Goal: Task Accomplishment & Management: Manage account settings

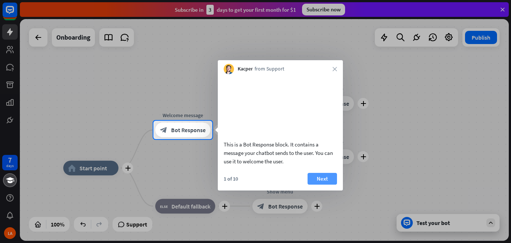
click at [333, 185] on button "Next" at bounding box center [321, 179] width 29 height 12
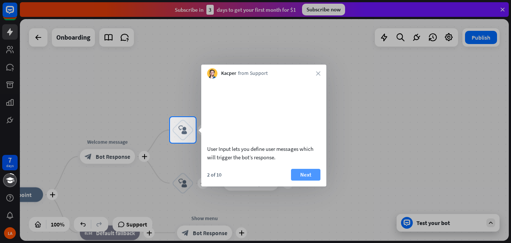
click at [304, 181] on button "Next" at bounding box center [305, 175] width 29 height 12
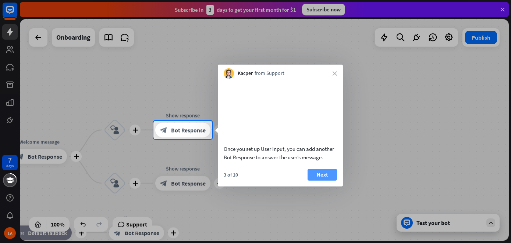
click at [319, 181] on button "Next" at bounding box center [321, 175] width 29 height 12
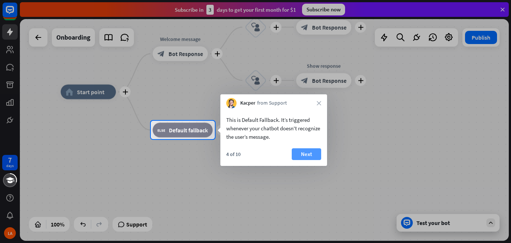
click at [313, 151] on button "Next" at bounding box center [306, 155] width 29 height 12
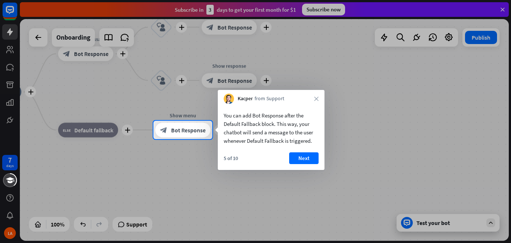
drag, startPoint x: 292, startPoint y: 139, endPoint x: 293, endPoint y: 143, distance: 4.7
click at [292, 139] on div "You can add Bot Response after the Default Fallback block. This way, your chatb…" at bounding box center [271, 128] width 95 height 34
drag, startPoint x: 295, startPoint y: 153, endPoint x: 301, endPoint y: 158, distance: 7.9
click at [297, 154] on button "Next" at bounding box center [303, 159] width 29 height 12
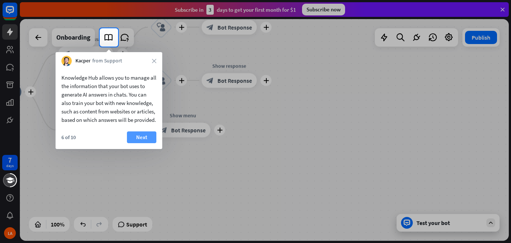
click at [149, 141] on button "Next" at bounding box center [141, 138] width 29 height 12
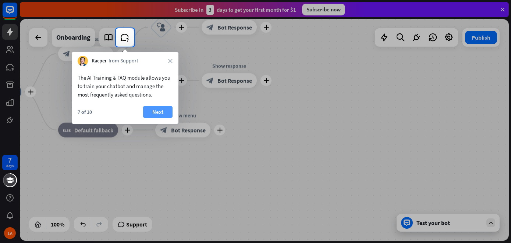
click at [158, 118] on button "Next" at bounding box center [157, 112] width 29 height 12
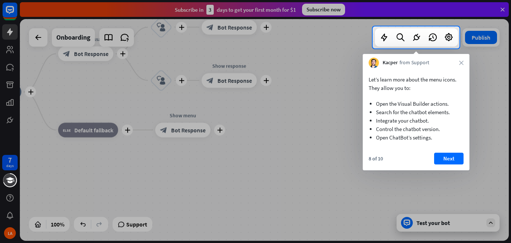
click at [435, 152] on div "Let’s learn more about the menu icons. They allow you to: Open the Visual Build…" at bounding box center [416, 119] width 107 height 103
click at [442, 158] on button "Next" at bounding box center [448, 159] width 29 height 12
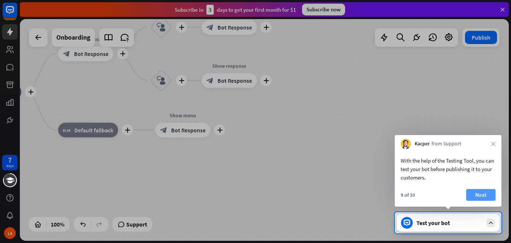
click at [476, 196] on button "Next" at bounding box center [480, 195] width 29 height 12
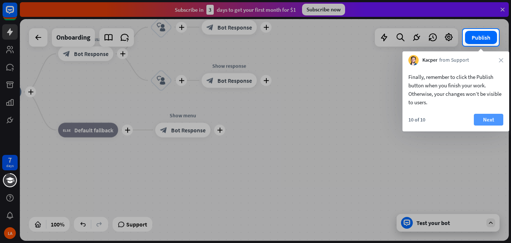
click at [494, 123] on button "Next" at bounding box center [488, 120] width 29 height 12
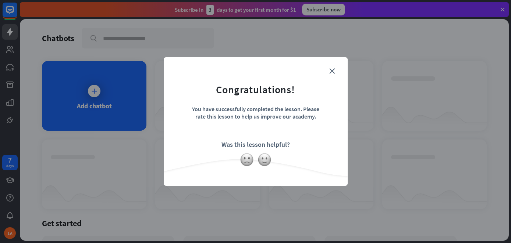
click at [270, 165] on div at bounding box center [256, 160] width 184 height 14
click at [270, 164] on img at bounding box center [264, 160] width 14 height 14
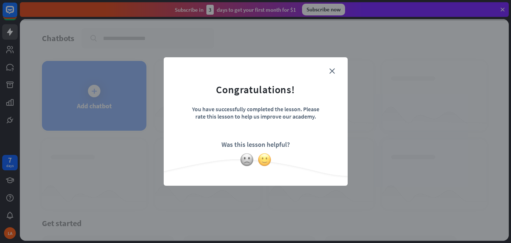
click at [269, 163] on img at bounding box center [264, 160] width 14 height 14
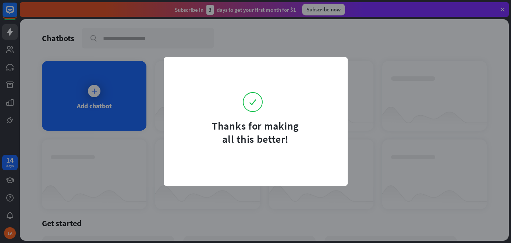
drag, startPoint x: 97, startPoint y: 104, endPoint x: 99, endPoint y: 116, distance: 12.2
click at [97, 106] on div "Thanks for making all this better!" at bounding box center [255, 121] width 511 height 243
drag, startPoint x: 197, startPoint y: 210, endPoint x: 232, endPoint y: 203, distance: 35.3
click at [199, 210] on div "Thanks for making all this better!" at bounding box center [255, 121] width 511 height 243
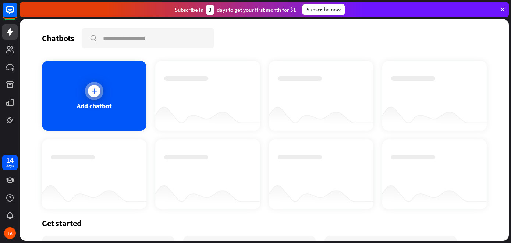
click at [45, 84] on div "Add chatbot" at bounding box center [94, 96] width 104 height 70
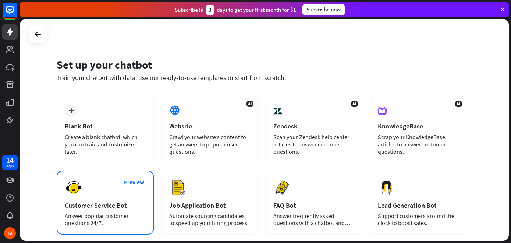
click at [89, 189] on div "Preview Customer Service Bot Answer popular customer questions 24/7." at bounding box center [105, 203] width 97 height 64
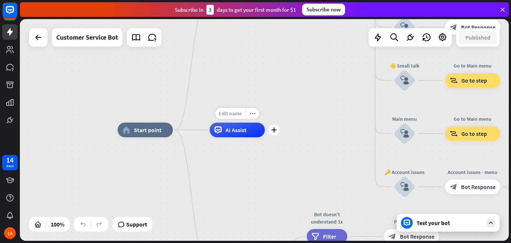
click at [227, 110] on span "Edit name" at bounding box center [230, 113] width 23 height 7
type input "****"
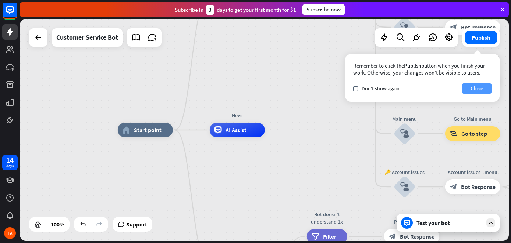
click at [473, 87] on button "Close" at bounding box center [476, 88] width 29 height 10
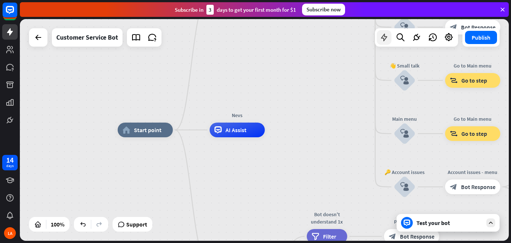
click at [381, 40] on icon at bounding box center [384, 38] width 10 height 10
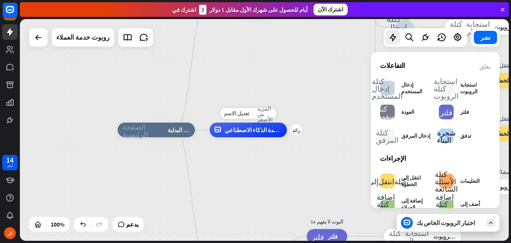
click at [239, 154] on div "الصفحة الرئيسية_2 نقطة البداية رسالة الترحيب استجابة كتلة الروبوت استجابة الروب…" at bounding box center [362, 241] width 489 height 222
click at [76, 38] on font "روبوت خدمة العملاء" at bounding box center [82, 37] width 53 height 8
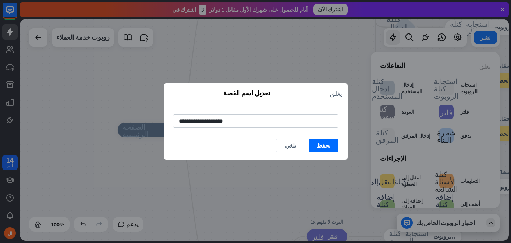
drag, startPoint x: 258, startPoint y: 121, endPoint x: 150, endPoint y: 123, distance: 108.1
click at [150, 123] on div "**********" at bounding box center [255, 121] width 511 height 243
type input "**********"
click at [327, 146] on font "يحفظ" at bounding box center [324, 145] width 14 height 7
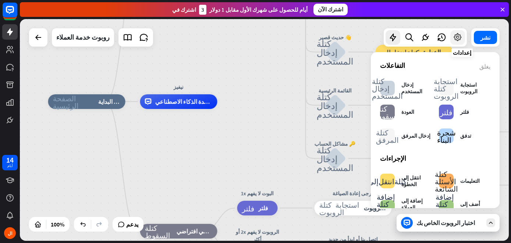
click at [462, 39] on icon at bounding box center [458, 38] width 10 height 10
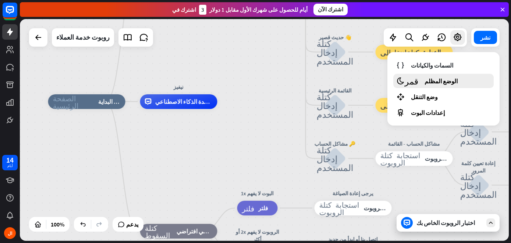
click at [452, 81] on div "قمر الوضع المظلم" at bounding box center [443, 81] width 100 height 14
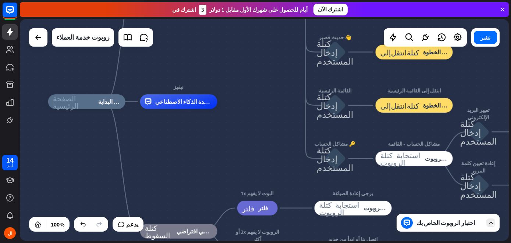
click at [456, 234] on div "الصفحة الرئيسية_2 نقطة البداية رسالة الترحيب استجابة كتلة الروبوت استجابة الروب…" at bounding box center [292, 213] width 489 height 222
click at [456, 228] on div "اختبار الروبوت الخاص بك" at bounding box center [447, 223] width 103 height 18
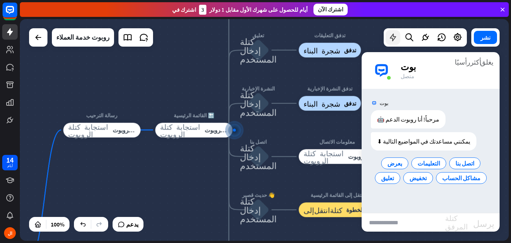
click at [396, 40] on icon at bounding box center [393, 38] width 10 height 10
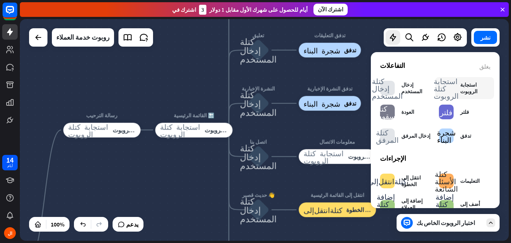
click at [463, 88] on font "استجابة الروبوت" at bounding box center [468, 88] width 17 height 13
click at [462, 92] on font "استجابة الروبوت" at bounding box center [468, 88] width 17 height 13
drag, startPoint x: 462, startPoint y: 92, endPoint x: 122, endPoint y: 115, distance: 340.5
click at [122, 115] on div "الصفحة الرئيسية_2 نقطة البداية Edit name more_horiz plus رسالة الترحيب استجابة …" at bounding box center [264, 130] width 489 height 222
click at [100, 138] on div "تعديل الاسم المزيد من الأصفر زائد رسالة الترحيب استجابة كتلة الروبوت استجابة ال…" at bounding box center [101, 130] width 77 height 15
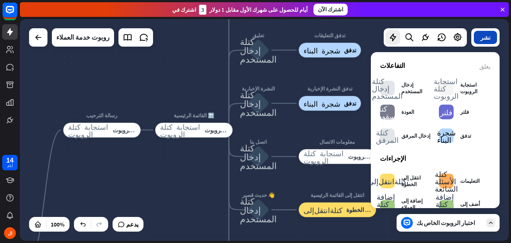
click at [486, 41] on button "نشر" at bounding box center [485, 37] width 23 height 13
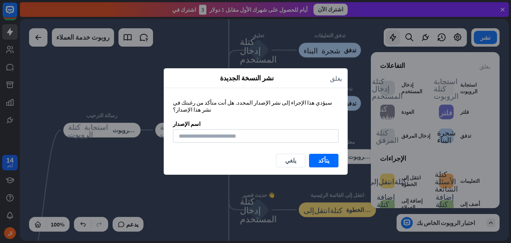
click at [339, 88] on div "نشر النسخة الجديدة يغلق" at bounding box center [256, 78] width 184 height 20
click at [292, 160] on font "يلغي" at bounding box center [290, 160] width 11 height 7
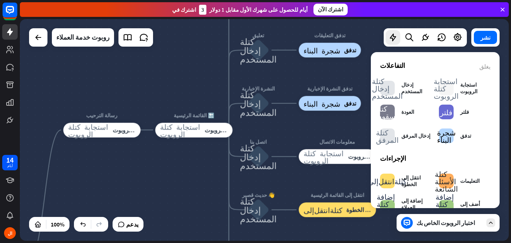
click at [486, 227] on div "اختبار الروبوت الخاص بك" at bounding box center [447, 223] width 103 height 18
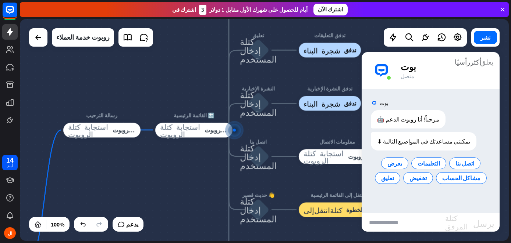
click at [491, 65] on font "يغلق" at bounding box center [486, 61] width 13 height 7
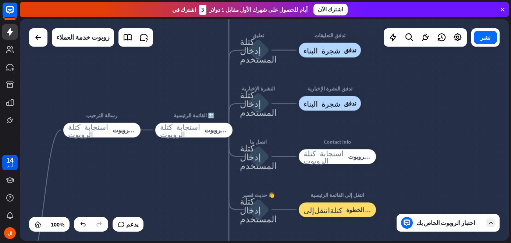
click at [436, 166] on div "الصفحة الرئيسية_2 نقطة البداية رسالة الترحيب استجابة كتلة الروبوت استجابة الروب…" at bounding box center [264, 130] width 489 height 222
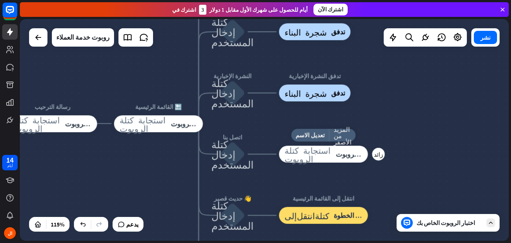
click at [345, 163] on div "تعديل الاسم المزيد من الأصفر زائد استجابة كتلة الروبوت استجابة الروبوت" at bounding box center [323, 154] width 89 height 17
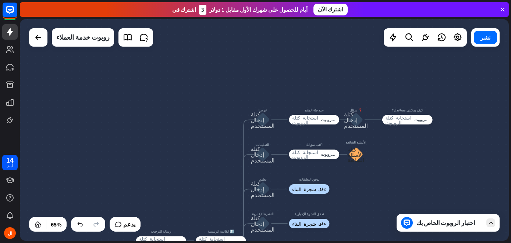
drag, startPoint x: 375, startPoint y: 110, endPoint x: 354, endPoint y: 214, distance: 106.4
click at [354, 214] on div "الصفحة الرئيسية_2 نقطة البداية رسالة الترحيب استجابة كتلة الروبوت استجابة الروب…" at bounding box center [264, 130] width 489 height 222
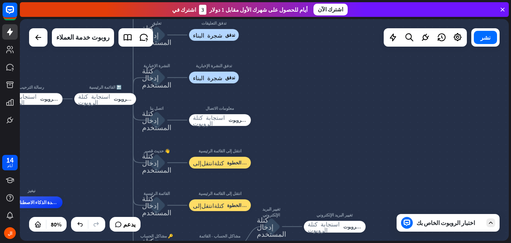
drag, startPoint x: 424, startPoint y: 159, endPoint x: 367, endPoint y: 16, distance: 154.0
click at [367, 13] on div "يغلق مساعدة المنتج الخطوات الأولى ابدأ مع ChatBot مركز المساعدة اتبع الدروس الت…" at bounding box center [265, 121] width 491 height 243
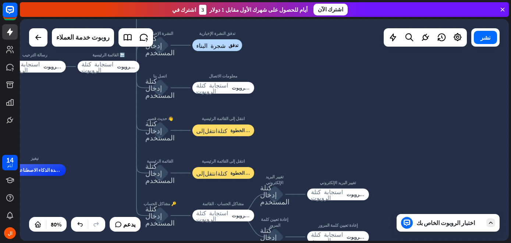
drag, startPoint x: 339, startPoint y: 157, endPoint x: 346, endPoint y: 109, distance: 48.3
click at [345, 109] on div "الصفحة الرئيسية_2 نقطة البداية رسالة الترحيب استجابة كتلة الروبوت استجابة الروب…" at bounding box center [264, 130] width 489 height 222
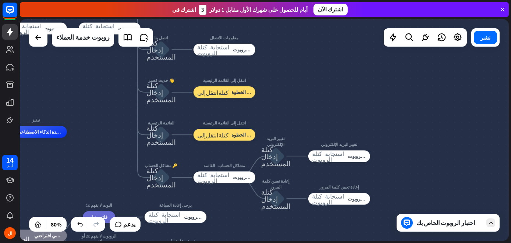
drag, startPoint x: 347, startPoint y: 124, endPoint x: 347, endPoint y: 86, distance: 37.5
click at [346, 88] on div "الصفحة الرئيسية_2 نقطة البداية رسالة الترحيب استجابة كتلة الروبوت استجابة الروب…" at bounding box center [264, 130] width 489 height 222
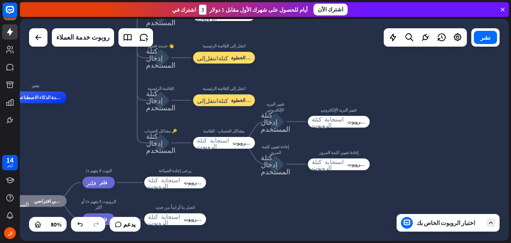
drag, startPoint x: 410, startPoint y: 161, endPoint x: 411, endPoint y: 153, distance: 8.9
click at [411, 153] on div "الصفحة الرئيسية_2 نقطة البداية رسالة الترحيب استجابة كتلة الروبوت استجابة الروب…" at bounding box center [264, 130] width 489 height 222
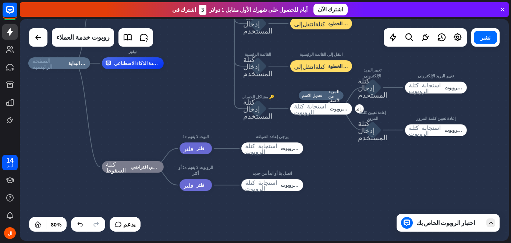
drag, startPoint x: 224, startPoint y: 151, endPoint x: 333, endPoint y: 101, distance: 120.4
click at [333, 103] on div "تعديل الاسم المزيد من الأصفر زائد مشاكل الحساب - القائمة استجابة كتلة الروبوت ا…" at bounding box center [321, 109] width 62 height 12
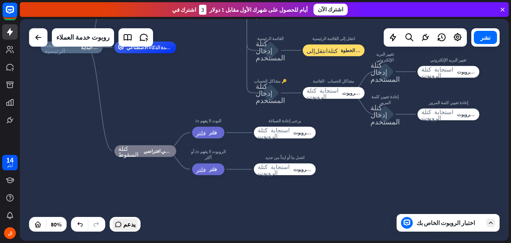
click at [131, 229] on span "يدعم" at bounding box center [129, 225] width 12 height 12
click at [204, 103] on div "الصفحة الرئيسية_2 نقطة البداية رسالة الترحيب استجابة كتلة الروبوت استجابة الروب…" at bounding box center [236, 136] width 391 height 178
click at [36, 41] on icon at bounding box center [38, 37] width 9 height 9
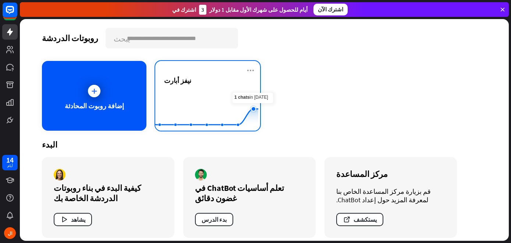
click at [245, 119] on icon at bounding box center [206, 117] width 125 height 16
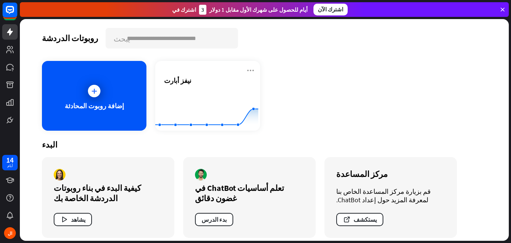
click at [346, 87] on div "إضافة روبوت المحادثة نيفز أبارت Created with Highcharts 10.1.0 0 1 2" at bounding box center [264, 96] width 445 height 70
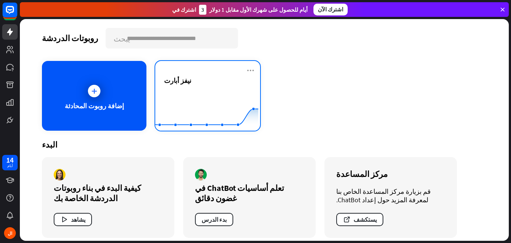
click at [182, 92] on rect at bounding box center [206, 113] width 103 height 46
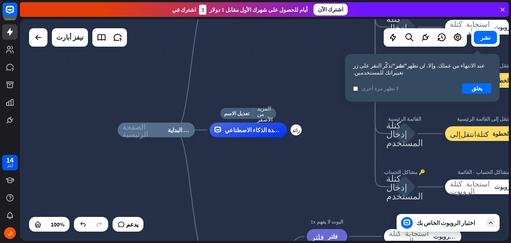
click at [260, 138] on div "تعديل الاسم المزيد من الأصفر زائد نيفيز مساعدة الذكاء الاصطناعي" at bounding box center [248, 130] width 77 height 15
click at [478, 91] on font "يغلق" at bounding box center [476, 88] width 11 height 7
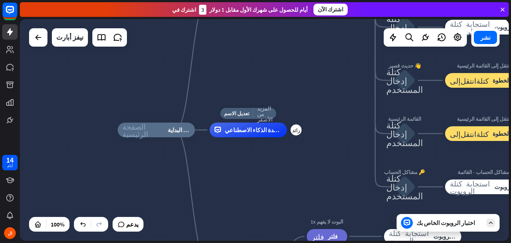
click at [257, 114] on icon "المزيد من الأصفر" at bounding box center [264, 114] width 15 height 17
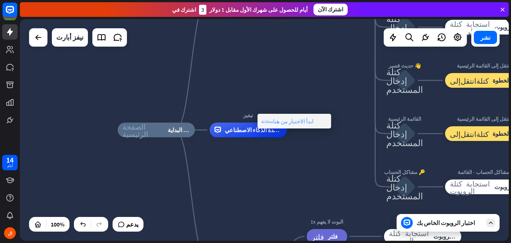
click at [278, 124] on font "ابدأ الاختبار من هنا" at bounding box center [293, 121] width 40 height 7
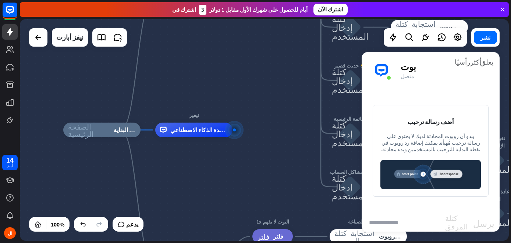
click at [439, 142] on font "يبدو أن روبوت المحادثة لديك لا يحتوي على رسالة ترحيب مُهيأة. يمكنك إضافة رد روب…" at bounding box center [430, 143] width 99 height 20
click at [415, 227] on input "text" at bounding box center [402, 223] width 83 height 18
click at [447, 172] on img at bounding box center [430, 174] width 100 height 29
click at [178, 127] on font "مساعدة الذكاء الاصطناعي" at bounding box center [201, 129] width 63 height 7
click at [180, 123] on div "تعديل الاسم المزيد من الأصفر زائد مساعدة الذكاء الاصطناعي" at bounding box center [193, 130] width 77 height 15
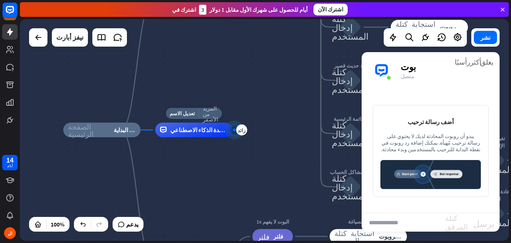
click at [209, 117] on font "المزيد من الأصفر" at bounding box center [210, 114] width 15 height 17
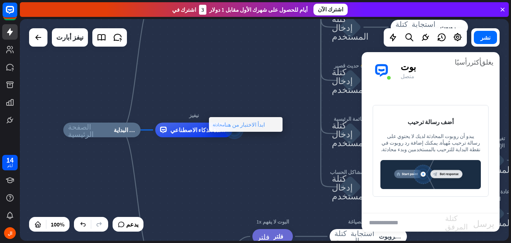
click at [241, 125] on font "ابدأ الاختبار من هنا" at bounding box center [244, 124] width 40 height 7
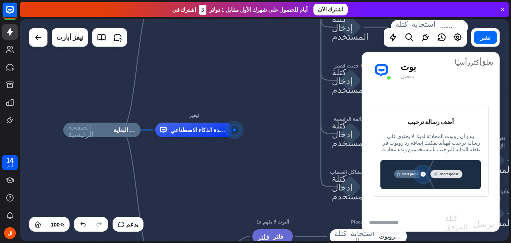
click at [392, 226] on input "text" at bounding box center [402, 223] width 83 height 18
type input "****"
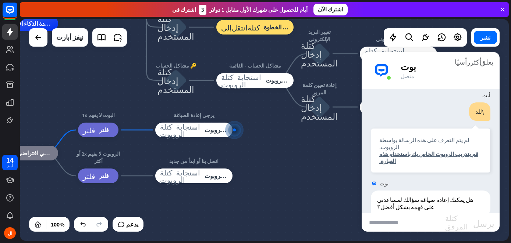
scroll to position [8, 0]
click at [425, 179] on font "عرض JSON" at bounding box center [428, 182] width 27 height 7
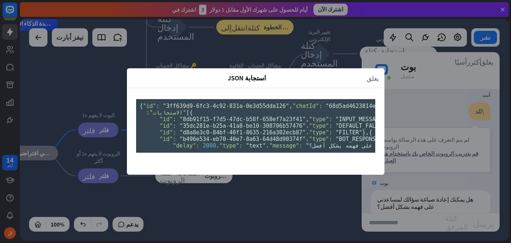
scroll to position [113, 0]
click at [193, 111] on pre "{ "id": "3ff639d9-6fc3-4c92-831a-0e3d55dda126" , "chatId": "68d5ad4623814e00071…" at bounding box center [255, 126] width 239 height 54
click at [196, 129] on font ""d8a8e3c0-84bf-40f1-8635-216a302ecb87"" at bounding box center [242, 132] width 126 height 7
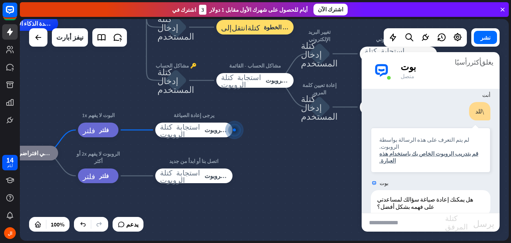
click at [397, 117] on div "استجابة JSON يغلق { "id": "3ff639d9-6fc3-4c92-831a-0e3d55dda126" , "chatId": "6…" at bounding box center [255, 121] width 511 height 243
click at [381, 70] on img at bounding box center [381, 71] width 22 height 22
click at [306, 216] on div "الصفحة الرئيسية_2 نقطة البداية Welcome message استجابة كتلة الروبوت استجابة الر…" at bounding box center [133, 135] width 489 height 222
click at [9, 121] on icon at bounding box center [10, 120] width 4 height 4
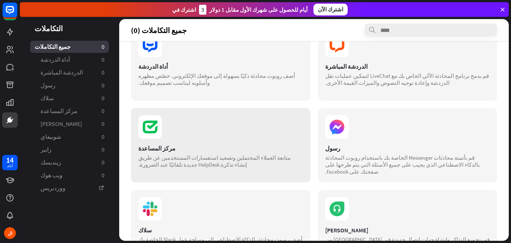
scroll to position [9, 0]
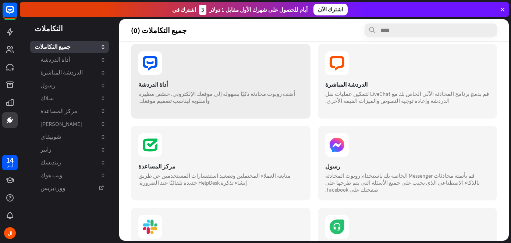
click at [194, 79] on div "أداة الدردشة أضف روبوت محادثة ذكيًا بسهولة إلى موقعك الإلكتروني. خصّص مظهره وأس…" at bounding box center [220, 81] width 179 height 75
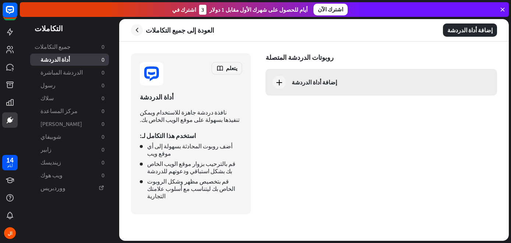
click at [333, 85] on div "إضافة أداة الدردشة" at bounding box center [388, 82] width 193 height 7
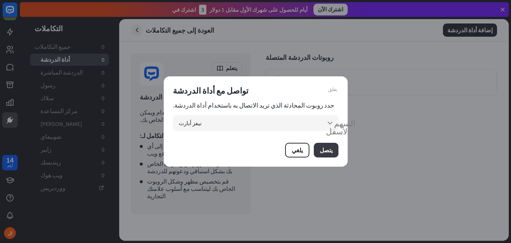
click at [333, 150] on button "يتصل" at bounding box center [326, 150] width 25 height 15
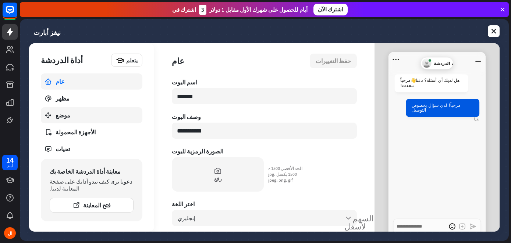
click at [60, 111] on link "موضع" at bounding box center [91, 115] width 101 height 16
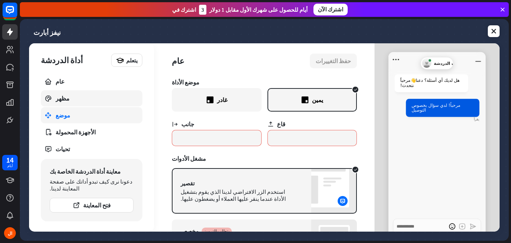
click at [61, 99] on font "مظهر" at bounding box center [63, 98] width 14 height 7
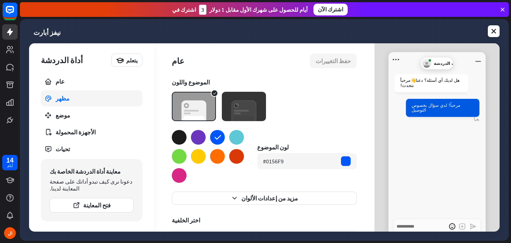
click at [248, 112] on img at bounding box center [244, 106] width 44 height 29
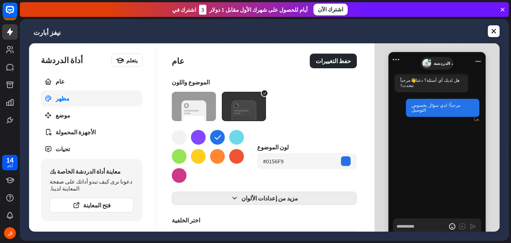
click at [257, 199] on font "مزيد من إعدادات الألوان" at bounding box center [269, 198] width 57 height 7
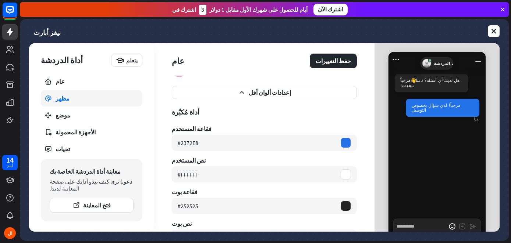
scroll to position [110, 0]
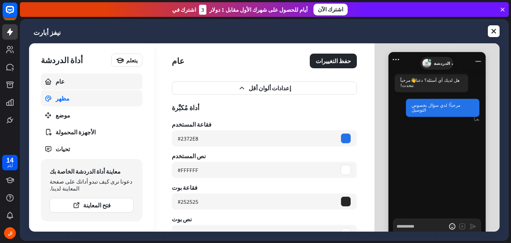
click at [60, 86] on link "عام" at bounding box center [91, 82] width 101 height 16
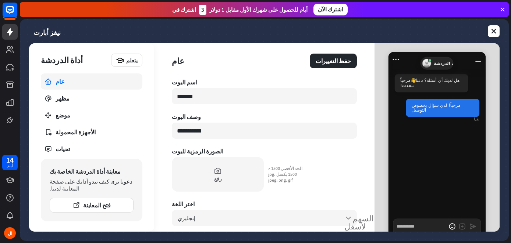
click at [186, 85] on font "اسم البوت" at bounding box center [184, 82] width 25 height 7
click at [186, 96] on input "*******" at bounding box center [264, 96] width 185 height 16
type textarea "*"
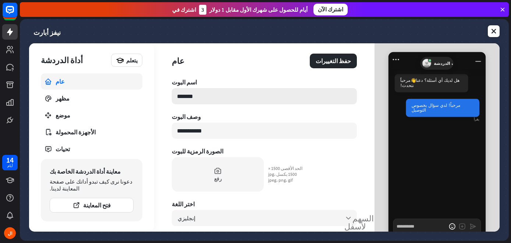
type input "*"
type textarea "*"
type input "**"
type textarea "*"
type input "***"
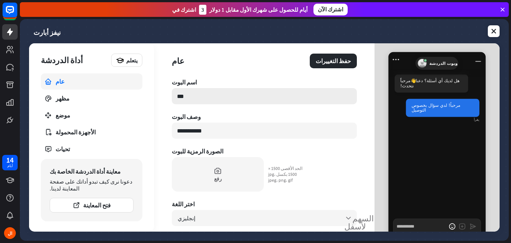
type textarea "*"
type input "****"
type textarea "*"
type input "*****"
type textarea "*"
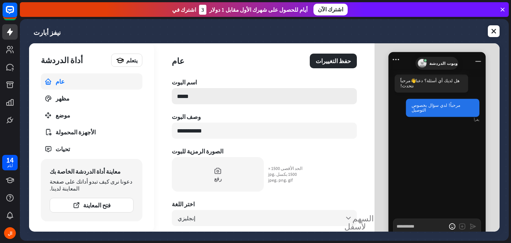
type input "*"
type textarea "*"
type input "**"
type textarea "*"
type input "***"
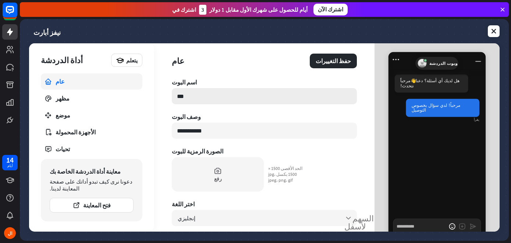
type textarea "*"
type input "**"
type textarea "*"
type input "*"
type textarea "*"
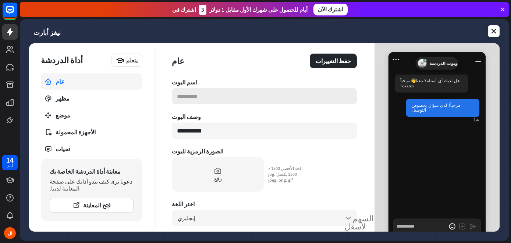
type textarea "*"
type input "*"
type textarea "*"
type input "**"
type textarea "*"
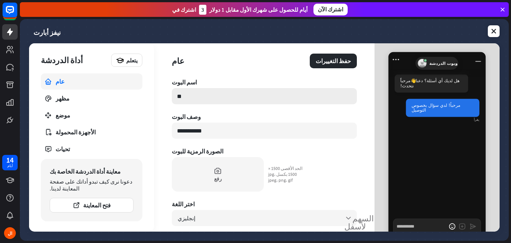
type input "***"
type textarea "*"
type input "****"
drag, startPoint x: 211, startPoint y: 132, endPoint x: 178, endPoint y: 133, distance: 33.9
click at [179, 133] on input "**********" at bounding box center [264, 131] width 185 height 16
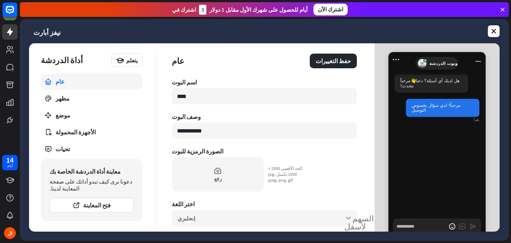
type textarea "*"
type input "*"
type textarea "*"
type input "**"
type textarea "*"
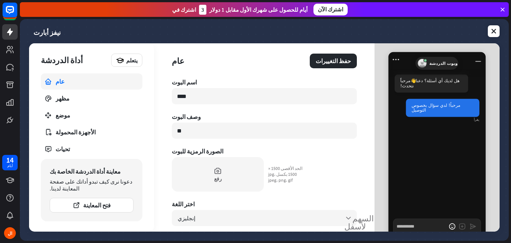
type input "*"
type textarea "*"
type input "*"
type textarea "*"
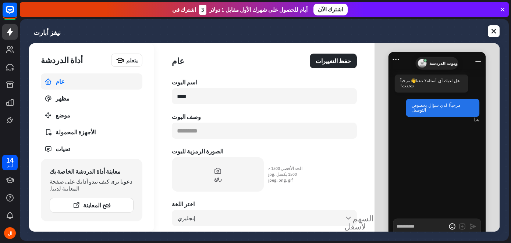
type textarea "*"
type input "*"
type textarea "*"
type input "**"
type textarea "*"
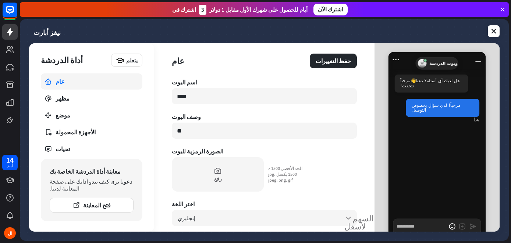
type input "***"
type textarea "*"
type input "****"
type textarea "*"
type input "****"
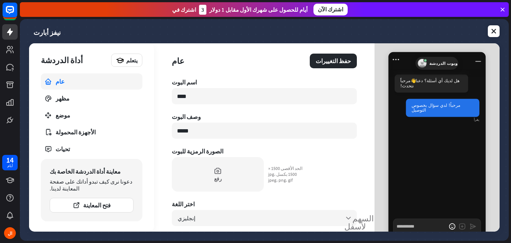
type textarea "*"
type input "******"
type textarea "*"
type input "*******"
type textarea "*"
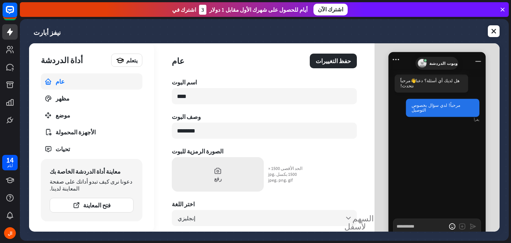
type input "********"
click at [205, 174] on div "رفع" at bounding box center [218, 174] width 92 height 35
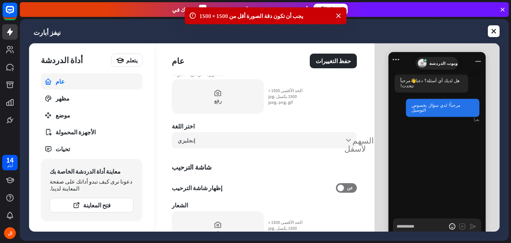
scroll to position [110, 0]
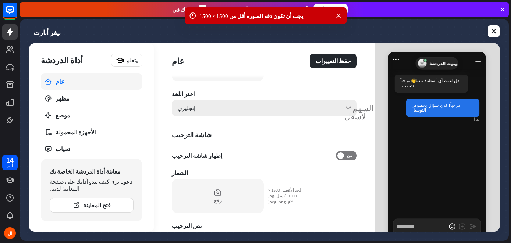
click at [191, 113] on div "إنجليزي السهم لأسفل" at bounding box center [264, 108] width 185 height 16
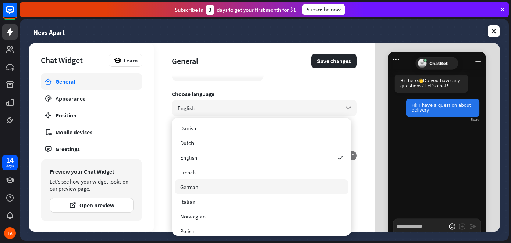
click at [162, 141] on div "**********" at bounding box center [264, 137] width 220 height 189
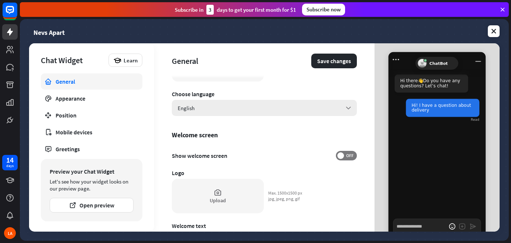
click at [183, 108] on span "English" at bounding box center [186, 108] width 17 height 7
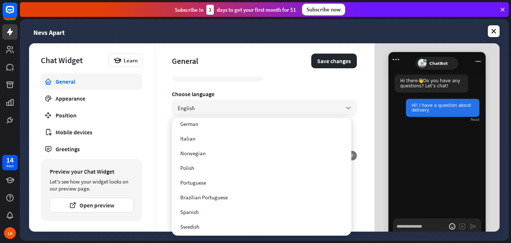
scroll to position [64, 0]
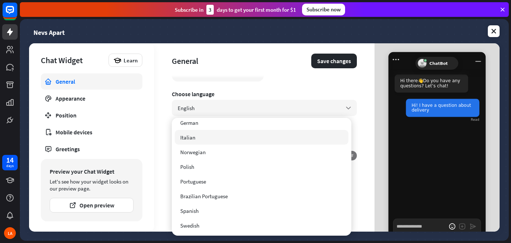
click at [157, 121] on div "**********" at bounding box center [264, 137] width 220 height 189
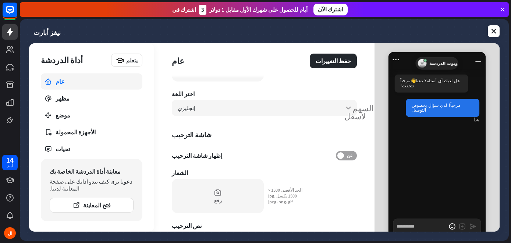
click at [347, 156] on span "عن" at bounding box center [349, 156] width 11 height 6
type textarea "*"
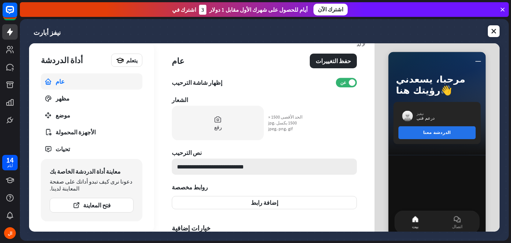
scroll to position [184, 0]
click at [258, 167] on input "**********" at bounding box center [264, 166] width 185 height 16
paste input
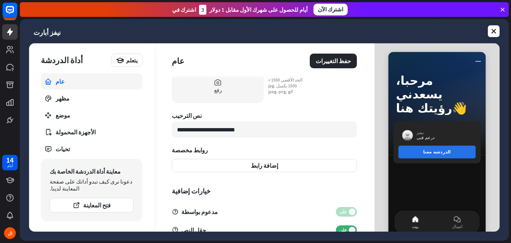
scroll to position [241, 0]
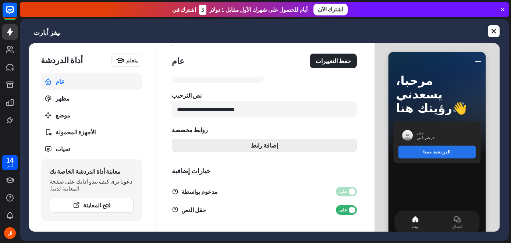
type input "**********"
click at [273, 147] on button "إضافة رابط" at bounding box center [264, 145] width 185 height 13
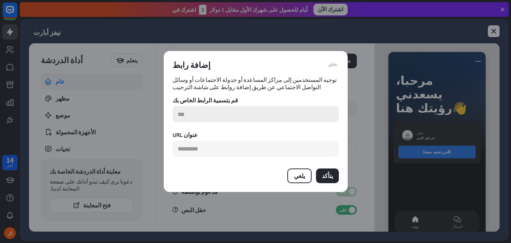
click at [186, 116] on input "text" at bounding box center [255, 114] width 166 height 16
click at [303, 182] on button "يلغي" at bounding box center [299, 176] width 24 height 15
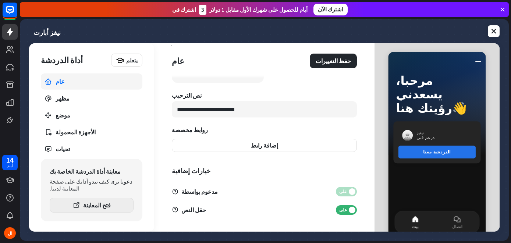
click at [73, 202] on button "فتح المعاينة" at bounding box center [92, 205] width 84 height 15
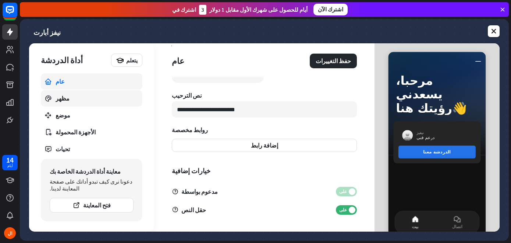
click at [57, 97] on font "مظهر" at bounding box center [63, 98] width 14 height 7
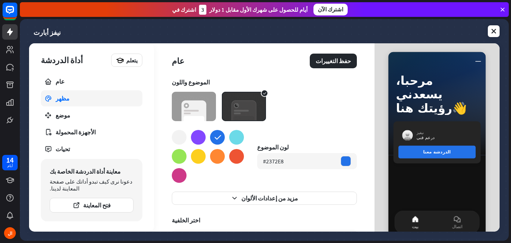
click at [245, 114] on img at bounding box center [244, 106] width 44 height 29
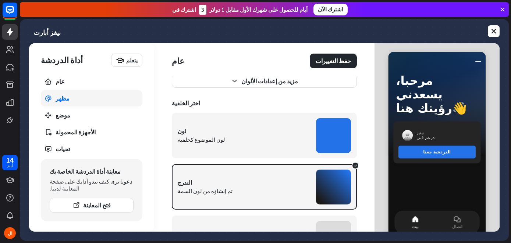
scroll to position [161, 0]
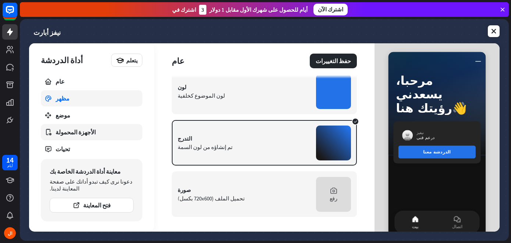
click at [63, 126] on link "الأجهزة المحمولة" at bounding box center [91, 132] width 101 height 16
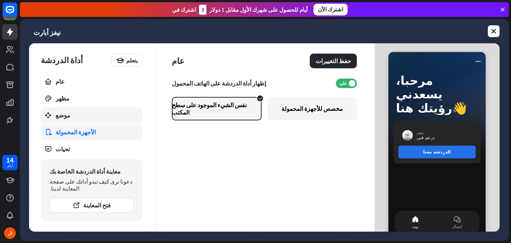
click at [51, 116] on icon at bounding box center [47, 115] width 7 height 7
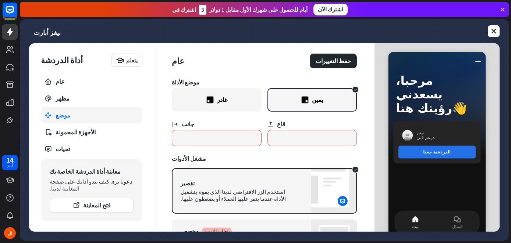
click at [222, 104] on div "غادر" at bounding box center [217, 100] width 90 height 24
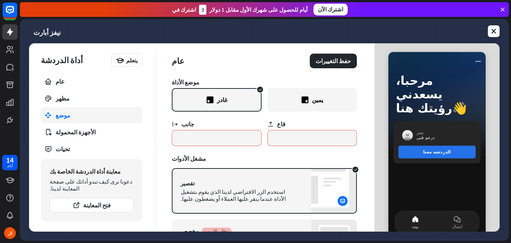
click at [309, 91] on div "يمين" at bounding box center [312, 100] width 90 height 24
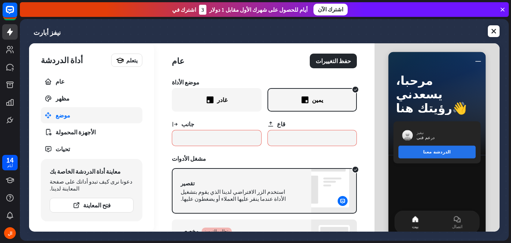
click at [277, 127] on font "قاع" at bounding box center [281, 124] width 8 height 7
click at [267, 123] on icon at bounding box center [270, 124] width 7 height 7
click at [269, 141] on input "*" at bounding box center [312, 138] width 90 height 16
click at [270, 141] on input "*" at bounding box center [312, 138] width 90 height 16
click at [245, 158] on div "مشغل الأدوات" at bounding box center [264, 158] width 185 height 7
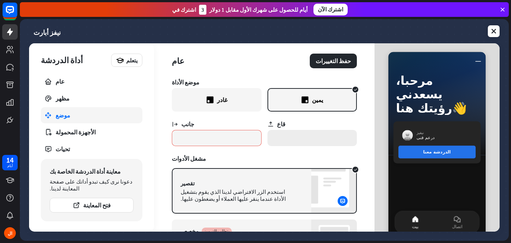
click at [295, 136] on input "*" at bounding box center [312, 138] width 90 height 16
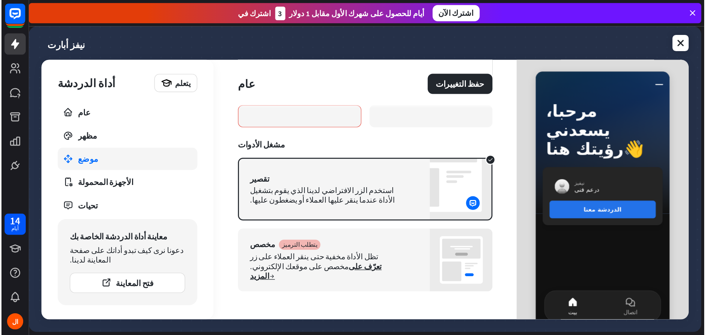
scroll to position [54, 0]
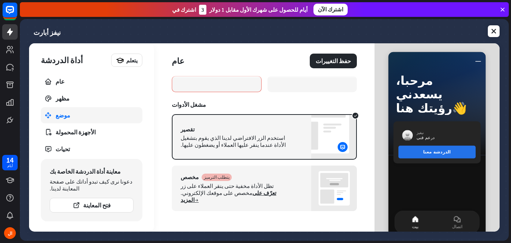
type input "*"
click at [223, 193] on font "تعرّف على المزيد" at bounding box center [229, 197] width 96 height 14
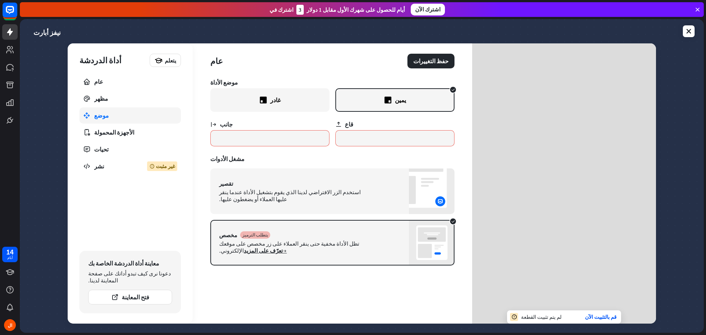
scroll to position [0, 0]
